Goal: Information Seeking & Learning: Learn about a topic

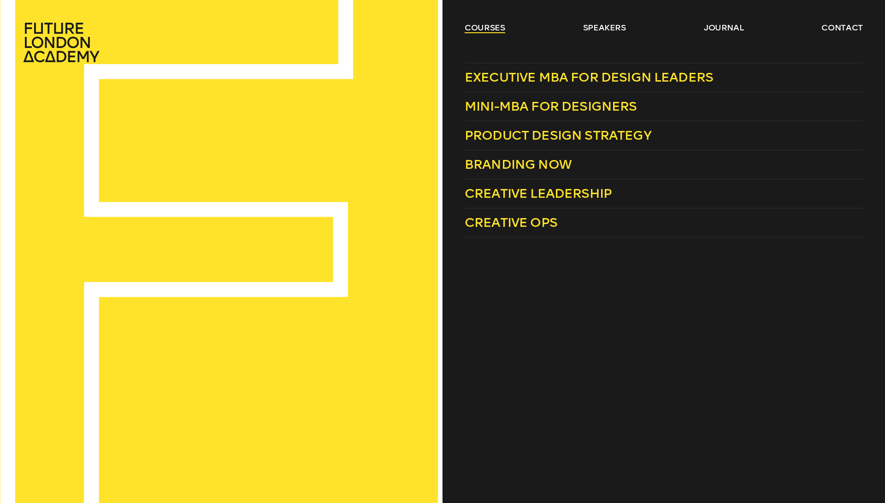
click at [468, 28] on link "courses" at bounding box center [485, 27] width 41 height 11
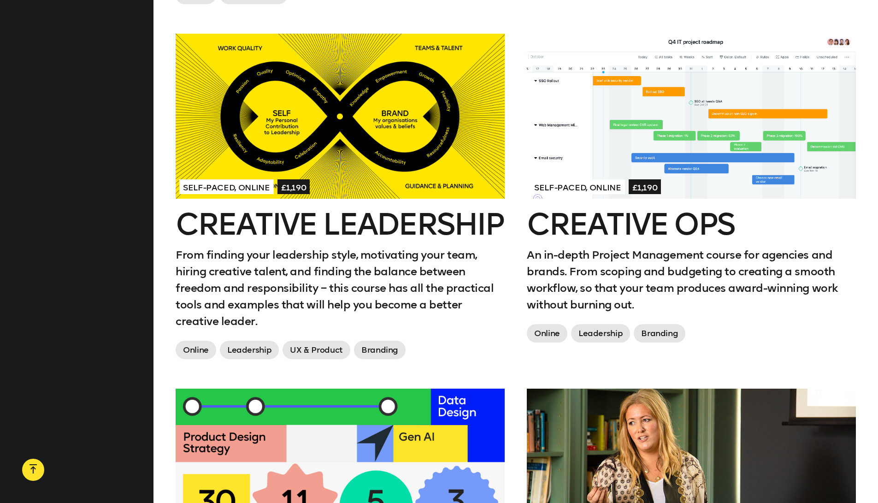
scroll to position [1135, 0]
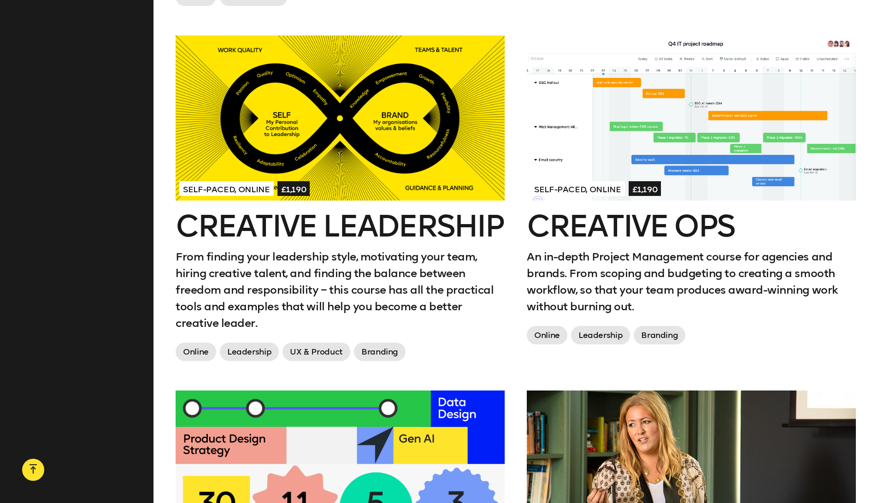
click at [626, 111] on div at bounding box center [691, 118] width 329 height 165
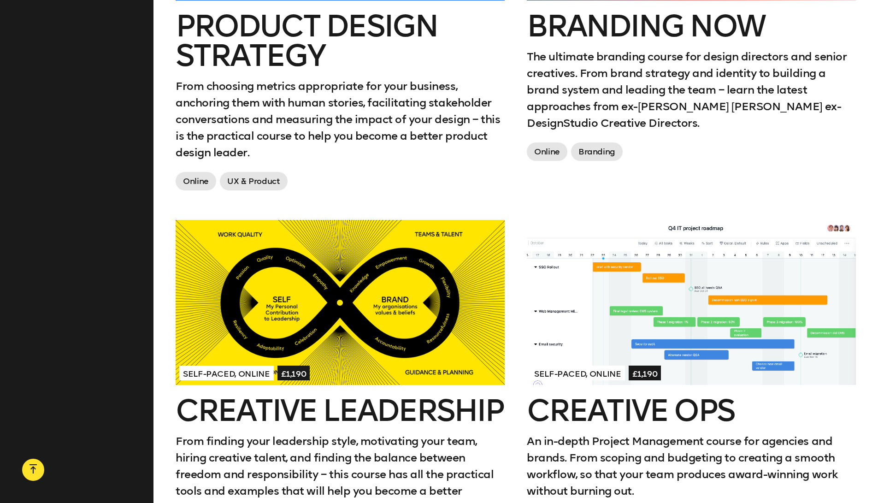
scroll to position [1028, 0]
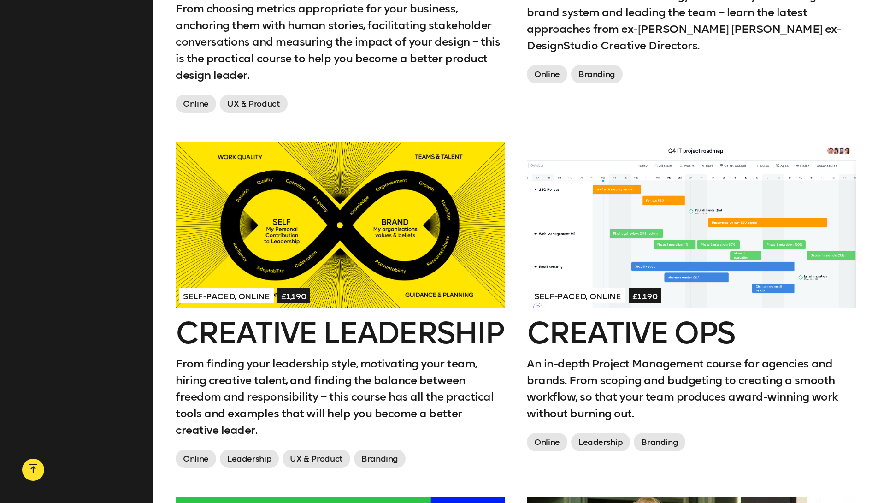
click at [642, 323] on h2 "Creative Ops" at bounding box center [691, 334] width 329 height 30
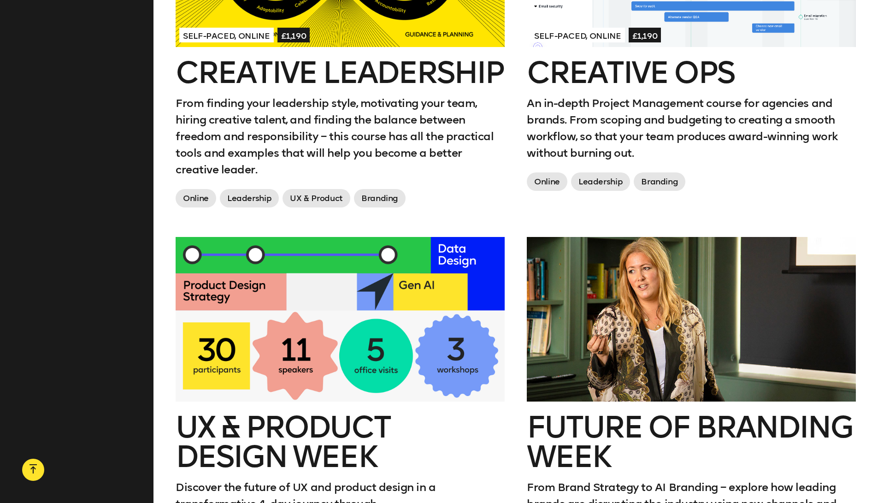
scroll to position [1371, 0]
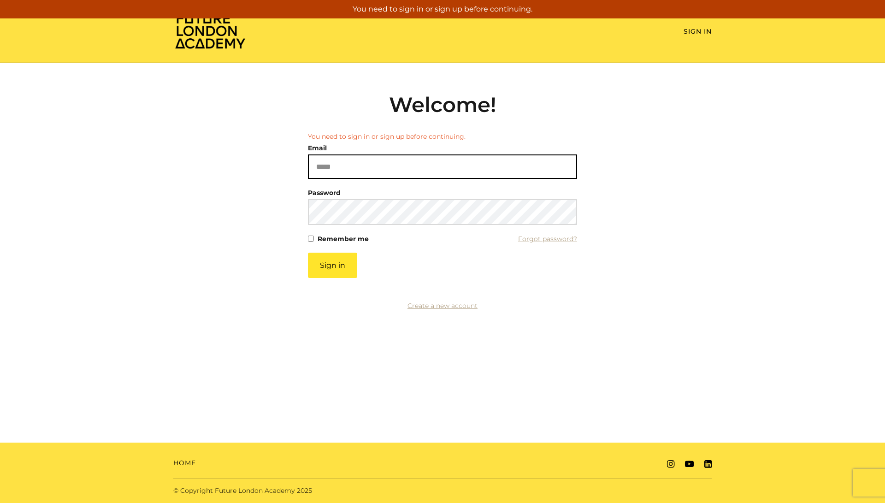
drag, startPoint x: 332, startPoint y: 172, endPoint x: 401, endPoint y: 138, distance: 76.3
click at [332, 171] on input "Email" at bounding box center [442, 166] width 269 height 24
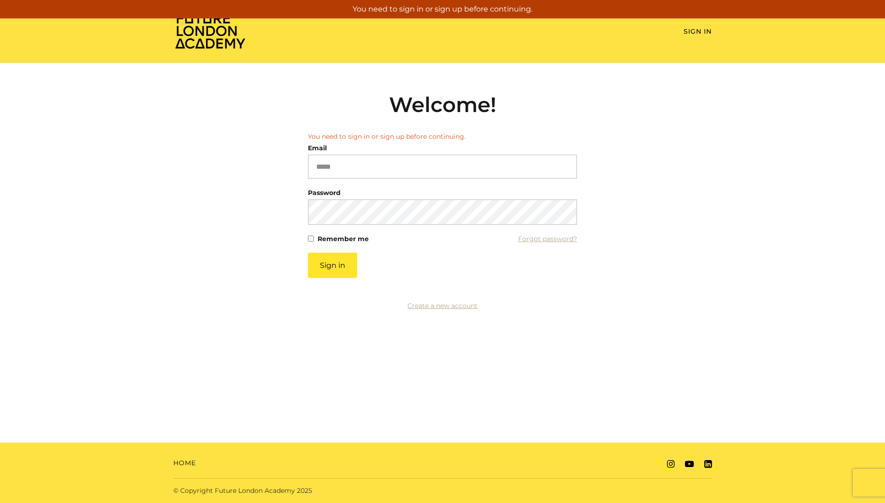
click at [368, 142] on div "Email Please enter a valid email address" at bounding box center [442, 160] width 269 height 37
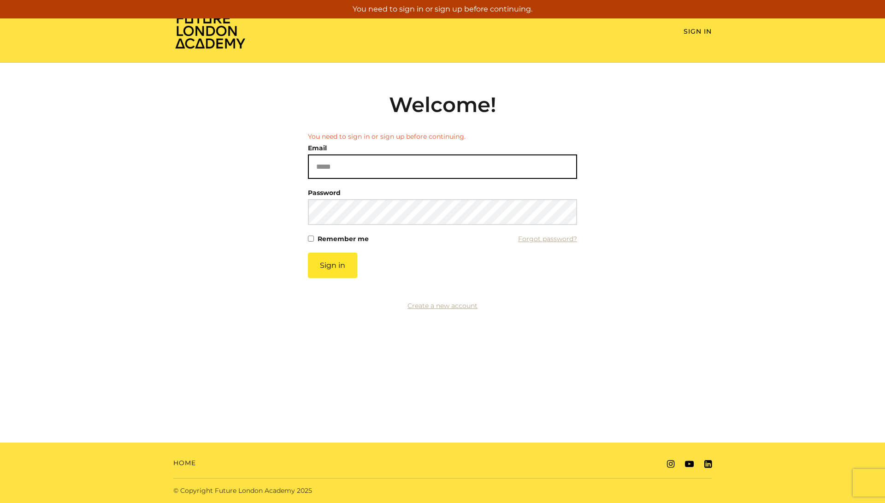
click at [365, 169] on input "Email" at bounding box center [442, 166] width 269 height 24
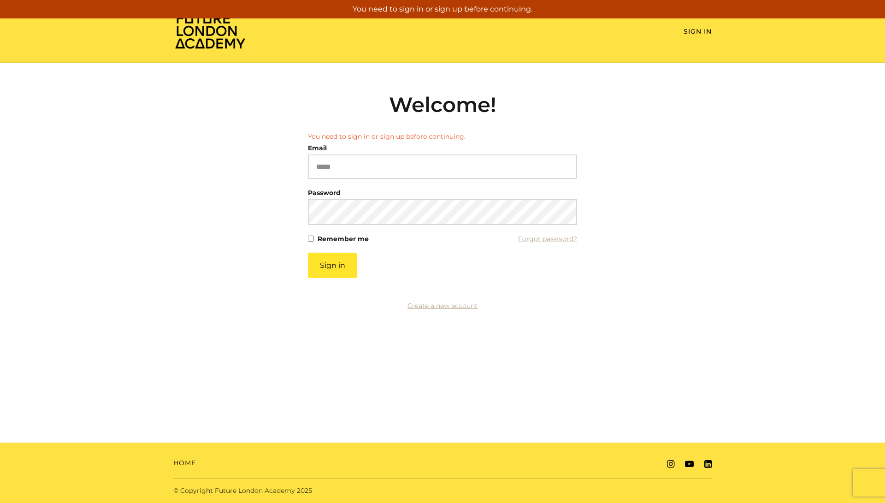
click at [403, 142] on form "You need to sign in or sign up before continuing. Email Please enter a valid em…" at bounding box center [442, 205] width 269 height 146
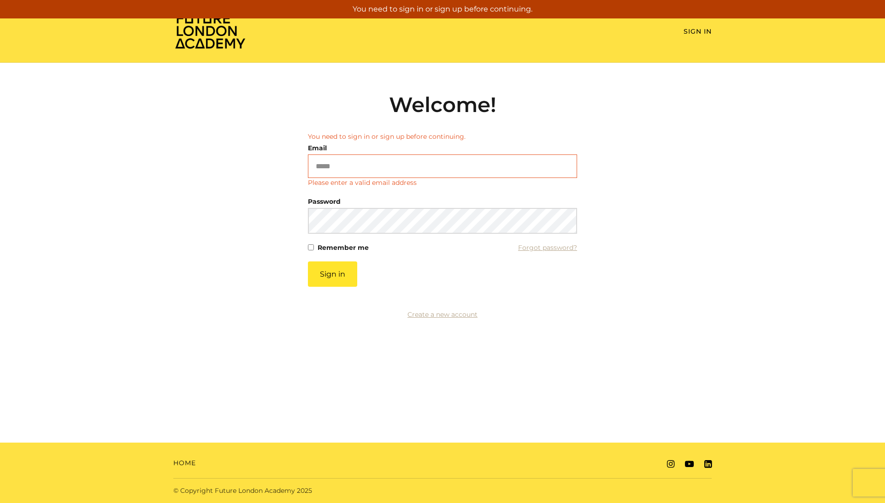
click at [401, 138] on li "You need to sign in or sign up before continuing." at bounding box center [442, 137] width 269 height 10
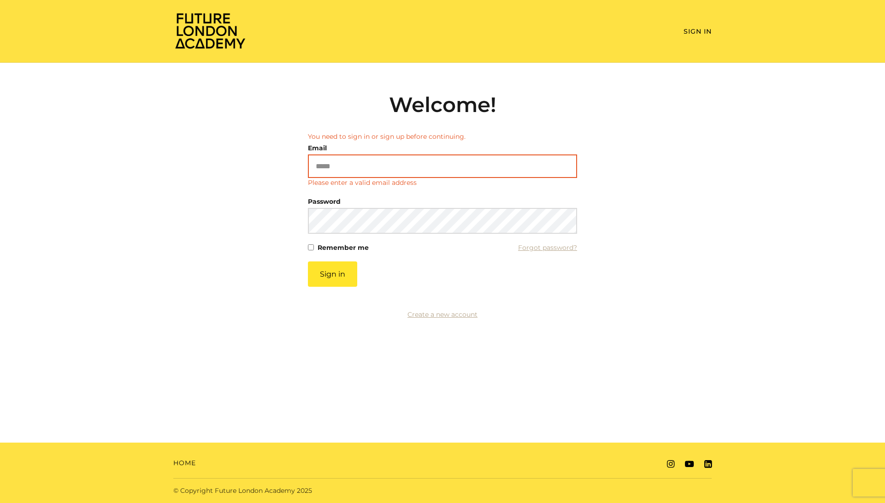
click at [367, 173] on input "Email" at bounding box center [442, 166] width 269 height 24
type input "**********"
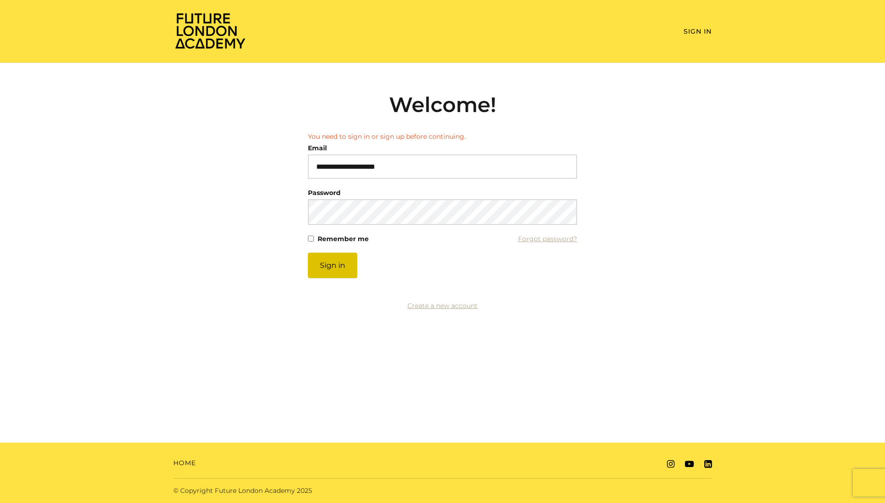
click at [337, 265] on button "Sign in" at bounding box center [332, 265] width 49 height 25
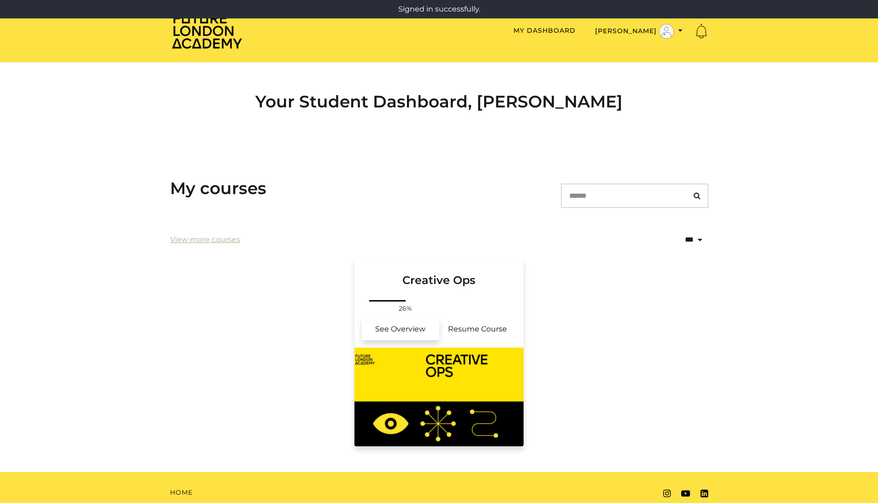
click at [400, 330] on link "See Overview" at bounding box center [400, 329] width 77 height 22
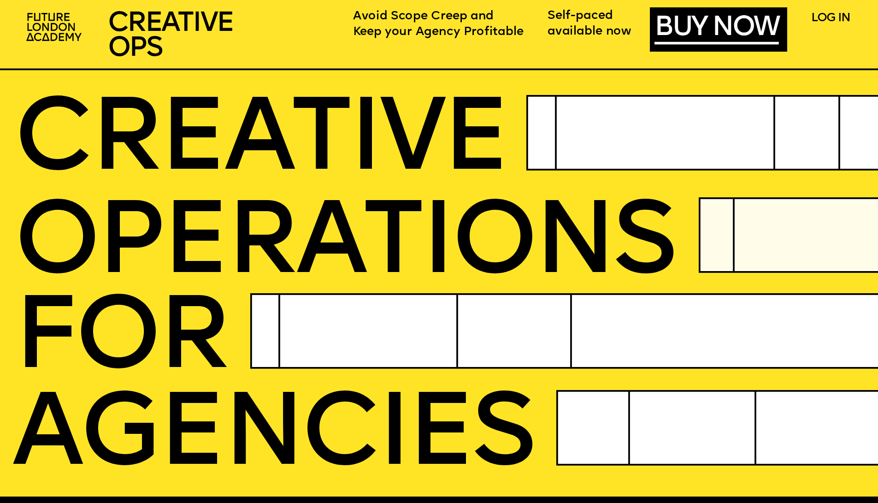
click at [835, 17] on link "LOG IN" at bounding box center [831, 19] width 39 height 12
click at [826, 19] on link "LOG IN" at bounding box center [831, 19] width 39 height 12
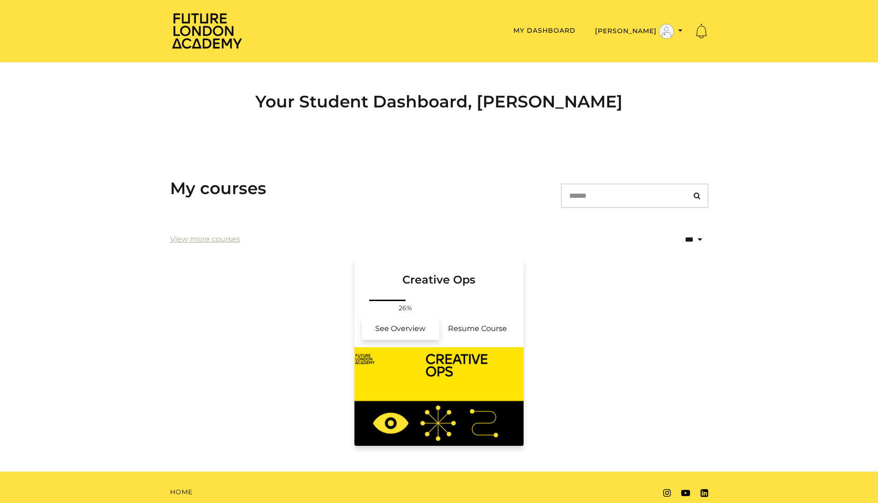
click at [385, 329] on link "See Overview" at bounding box center [400, 329] width 77 height 22
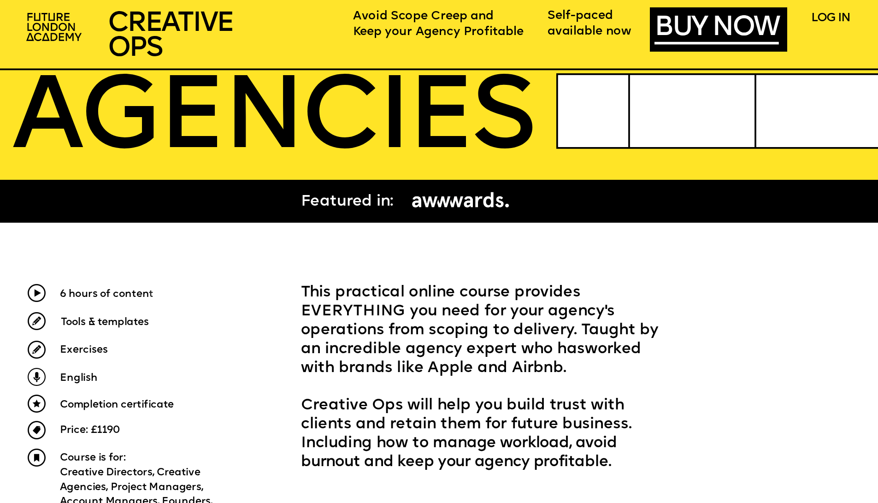
scroll to position [317, 0]
